Goal: Task Accomplishment & Management: Manage account settings

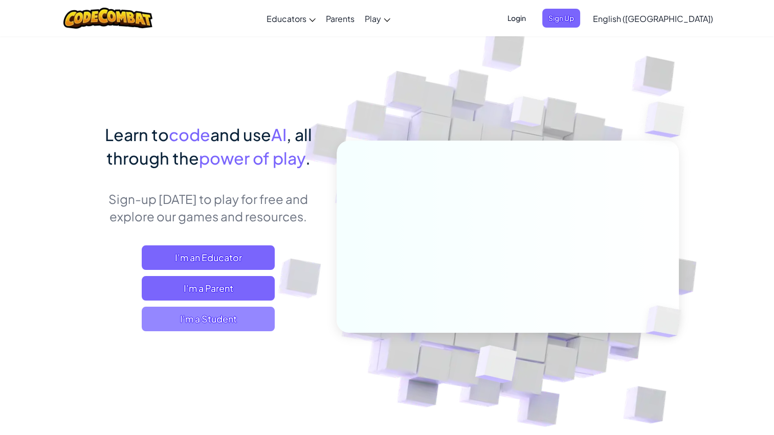
click at [214, 322] on span "I'm a Student" at bounding box center [208, 319] width 133 height 25
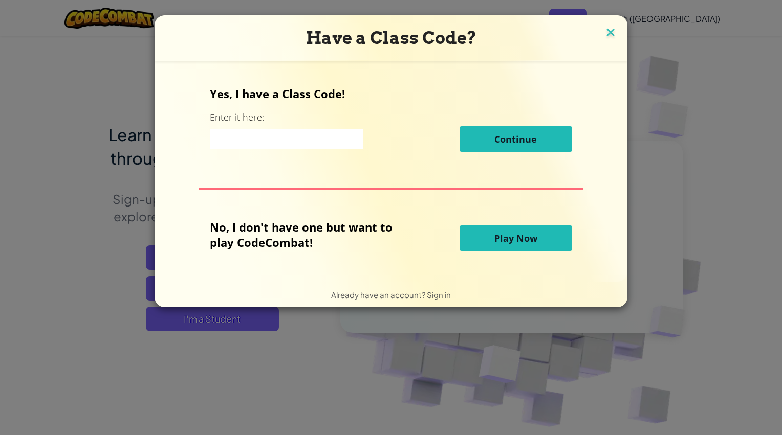
click at [608, 29] on img at bounding box center [610, 33] width 13 height 15
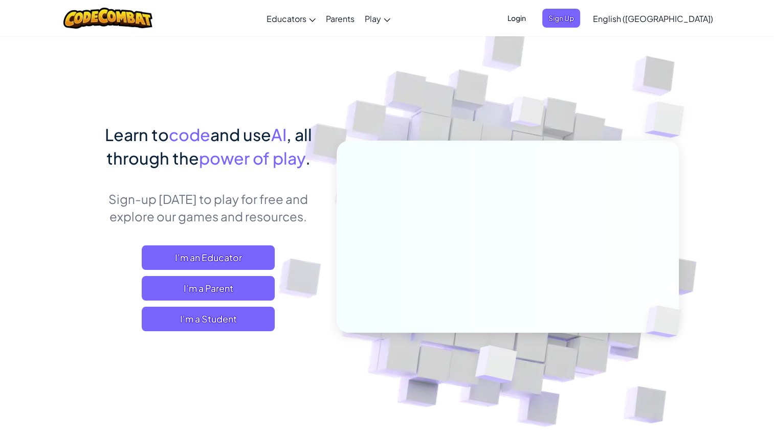
click at [532, 17] on span "Login" at bounding box center [517, 18] width 31 height 19
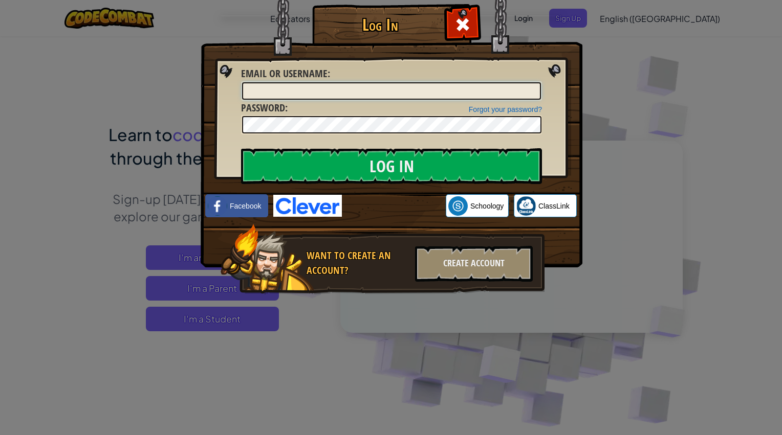
click at [277, 89] on input "Email or Username :" at bounding box center [391, 90] width 299 height 17
click at [388, 93] on input "[PERSON_NAME]" at bounding box center [391, 90] width 299 height 17
type input "JenniferETS2025"
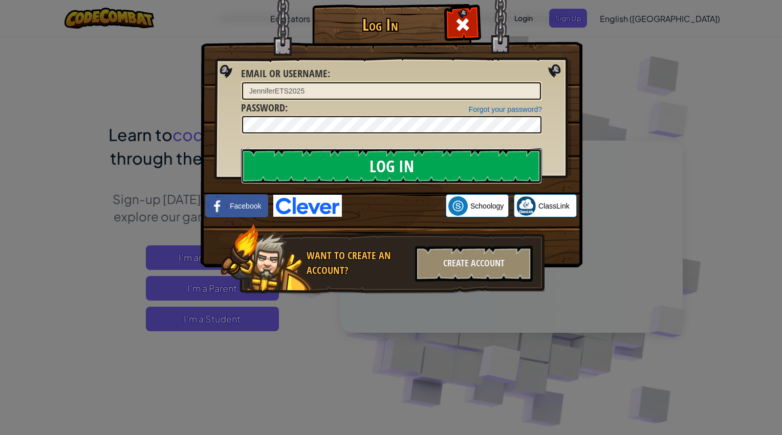
click at [436, 175] on input "Log In" at bounding box center [391, 166] width 301 height 36
